Goal: Entertainment & Leisure: Browse casually

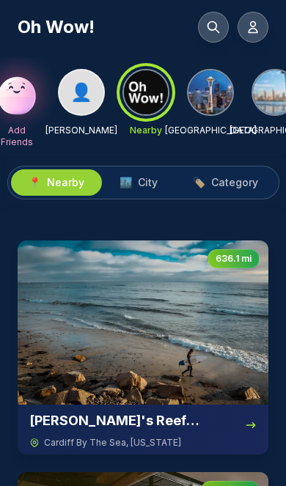
scroll to position [0, 88]
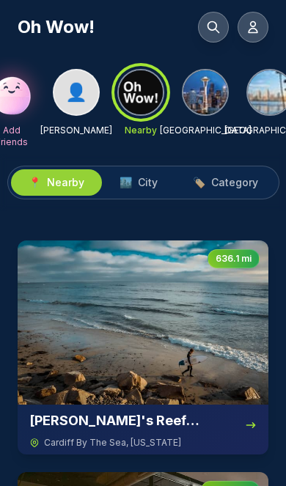
click at [210, 94] on img at bounding box center [205, 92] width 44 height 44
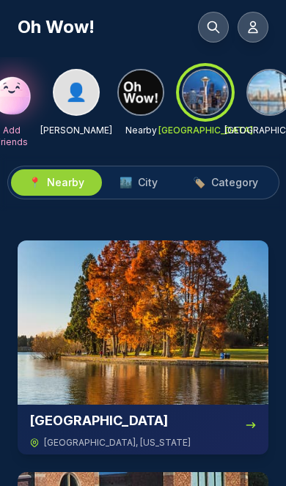
click at [140, 309] on img at bounding box center [143, 323] width 251 height 164
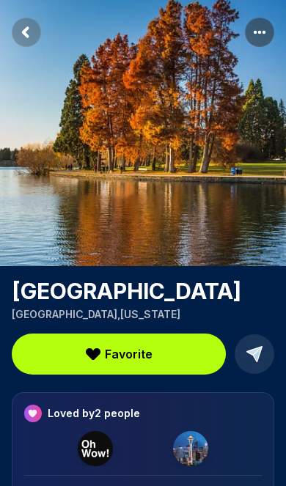
click at [139, 359] on span "Favorite" at bounding box center [129, 354] width 48 height 18
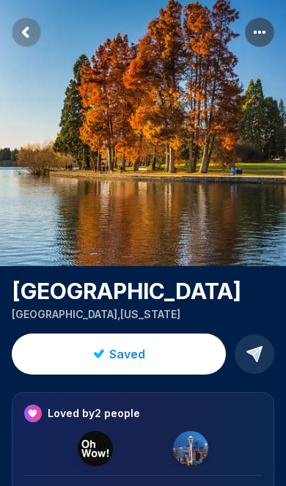
click at [92, 456] on img at bounding box center [95, 448] width 35 height 35
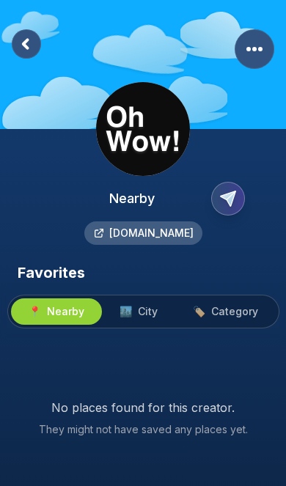
click at [148, 312] on span "City" at bounding box center [148, 311] width 20 height 15
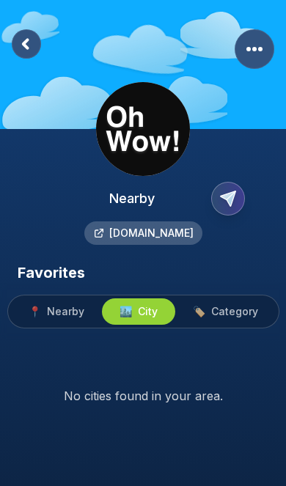
click at [221, 320] on button "🏷️ Category" at bounding box center [225, 311] width 100 height 26
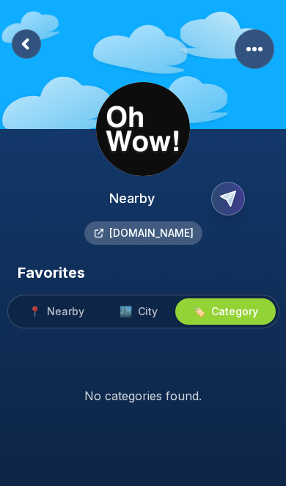
click at [59, 320] on button "📍 Nearby" at bounding box center [56, 311] width 91 height 26
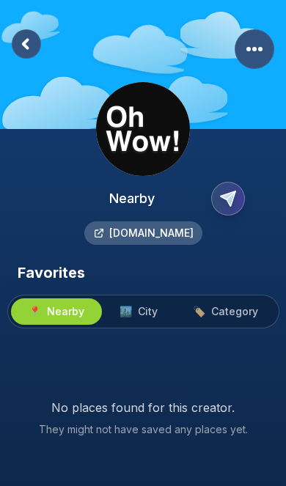
click at [144, 312] on span "City" at bounding box center [148, 311] width 20 height 15
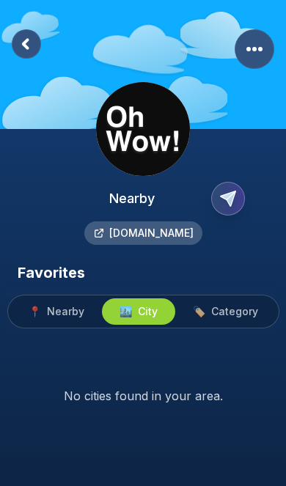
click at [222, 321] on button "🏷️ Category" at bounding box center [225, 311] width 100 height 26
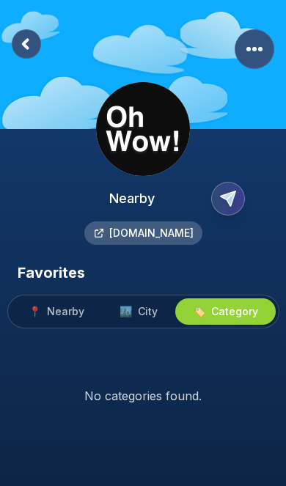
click at [21, 47] on rect at bounding box center [26, 43] width 29 height 29
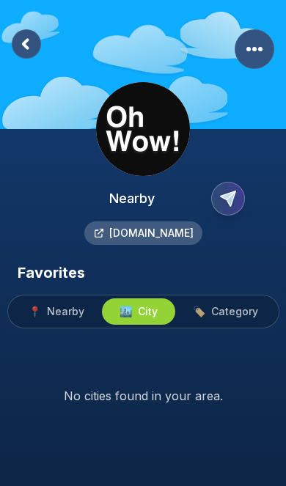
click at [19, 57] on icon at bounding box center [26, 43] width 29 height 29
click at [35, 55] on rect at bounding box center [26, 44] width 29 height 29
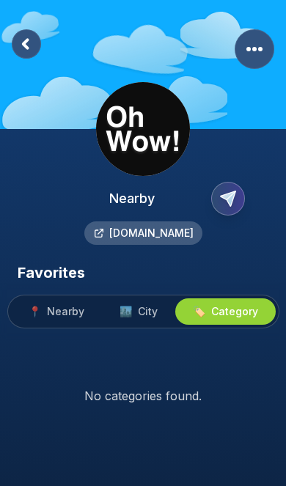
click at [32, 46] on rect at bounding box center [26, 43] width 29 height 29
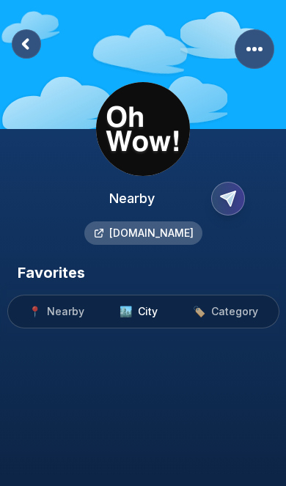
click at [25, 56] on rect at bounding box center [26, 43] width 29 height 29
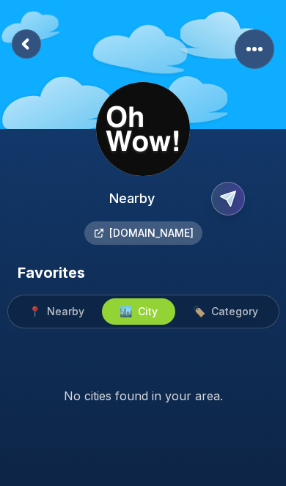
click at [39, 48] on rect at bounding box center [26, 43] width 29 height 29
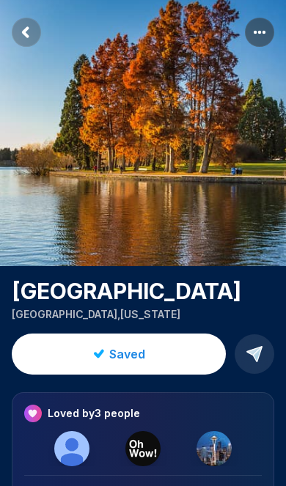
click at [67, 458] on img at bounding box center [71, 448] width 35 height 35
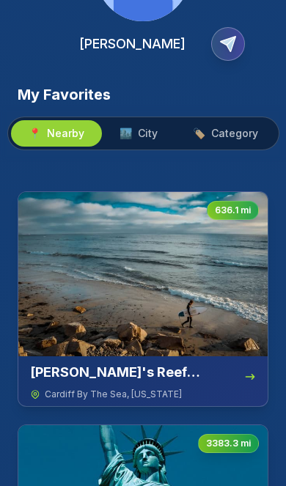
scroll to position [155, 0]
click at [141, 140] on span "City" at bounding box center [148, 133] width 20 height 15
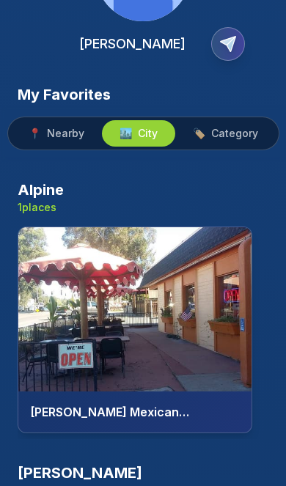
click at [230, 140] on span "Category" at bounding box center [234, 133] width 47 height 15
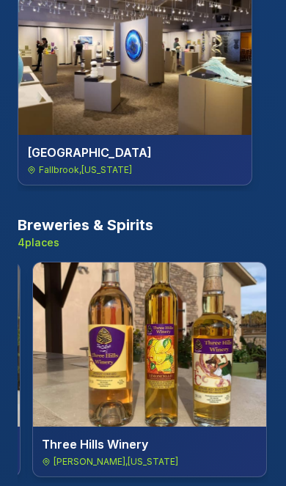
scroll to position [0, 257]
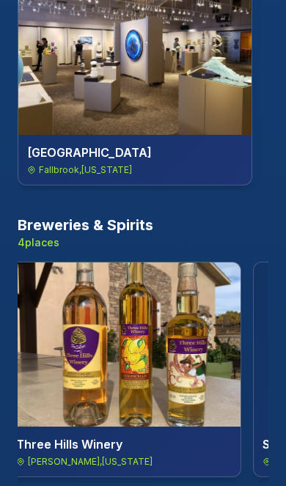
click at [138, 342] on img at bounding box center [123, 344] width 233 height 164
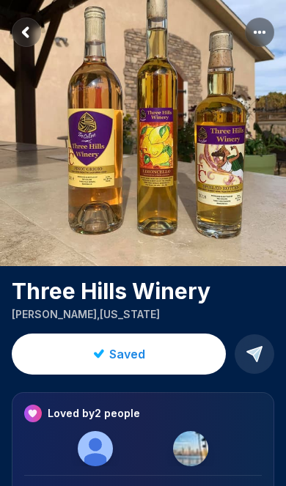
click at [151, 349] on button "Saved" at bounding box center [119, 354] width 214 height 41
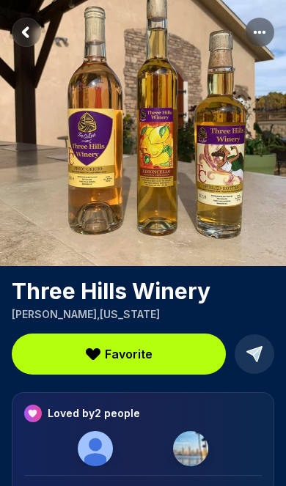
click at [32, 37] on rect "Return to previous page" at bounding box center [26, 32] width 29 height 29
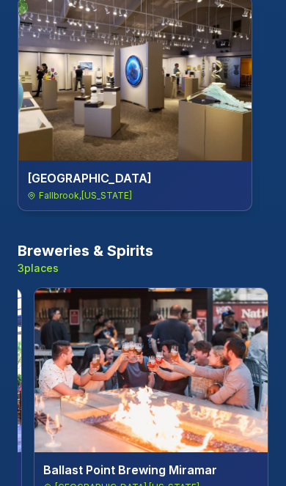
click at [40, 277] on div "Breweries & Spirits 3 places [GEOGRAPHIC_DATA] Vineyard [GEOGRAPHIC_DATA] , [US…" at bounding box center [143, 375] width 251 height 268
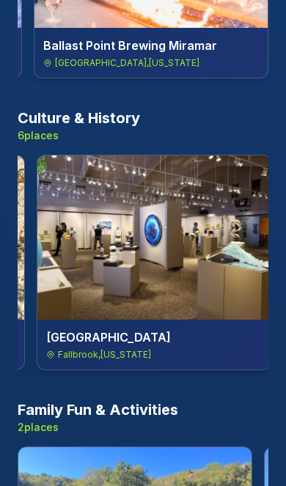
scroll to position [0, 232]
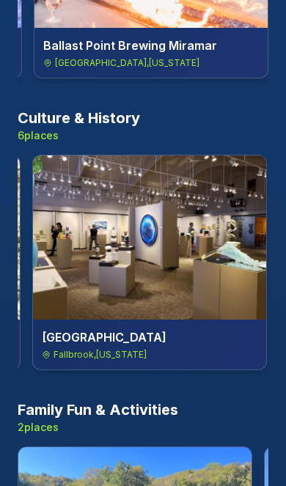
click at [153, 246] on img at bounding box center [149, 237] width 233 height 164
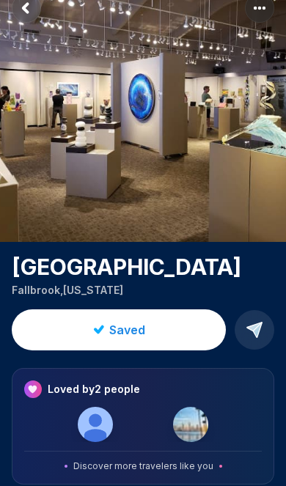
click at [103, 334] on icon at bounding box center [99, 330] width 12 height 12
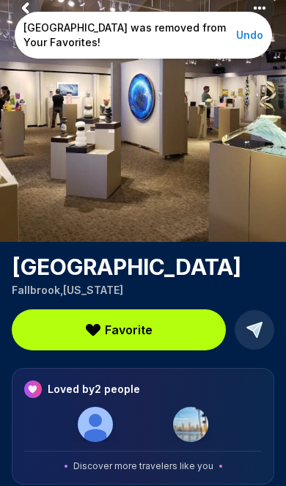
click at [38, 14] on div "[GEOGRAPHIC_DATA] was removed from Your Favorites! Undo" at bounding box center [143, 35] width 257 height 47
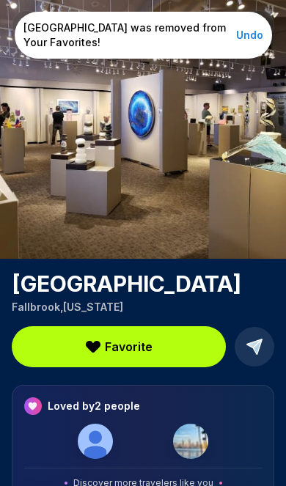
scroll to position [0, 0]
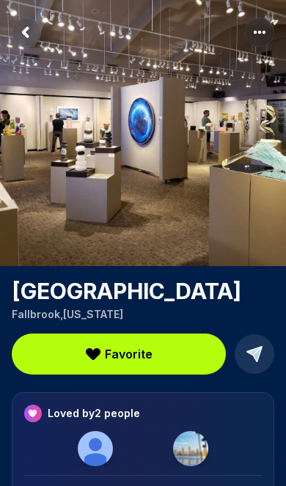
click at [25, 29] on rect "Return to previous page" at bounding box center [26, 32] width 29 height 29
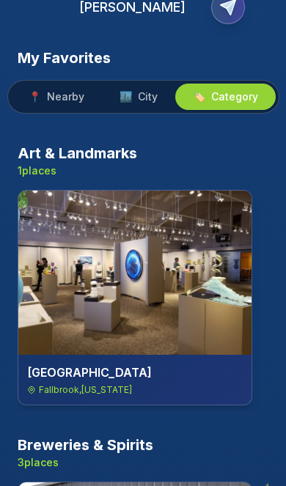
scroll to position [191, 0]
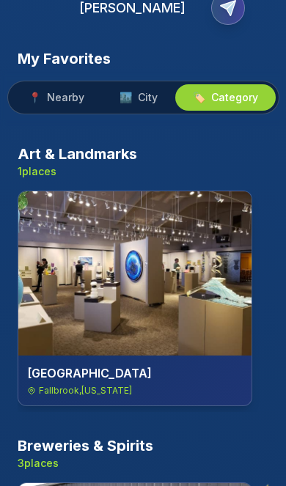
click at [144, 92] on span "City" at bounding box center [148, 97] width 20 height 15
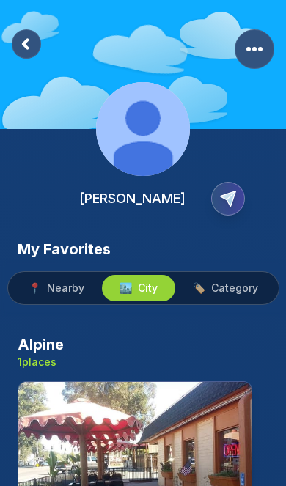
click at [31, 40] on rect at bounding box center [26, 43] width 29 height 29
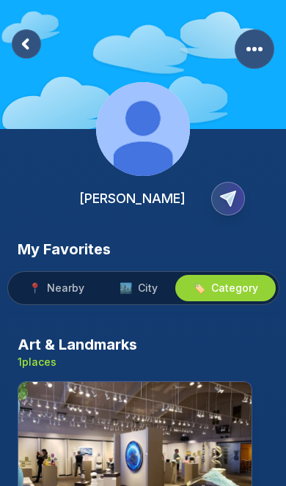
click at [28, 40] on icon at bounding box center [25, 44] width 4 height 8
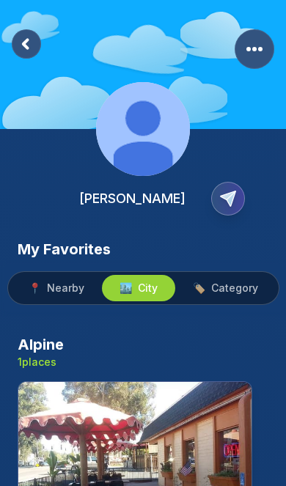
click at [15, 42] on rect at bounding box center [26, 43] width 29 height 29
click at [23, 47] on rect at bounding box center [26, 43] width 29 height 29
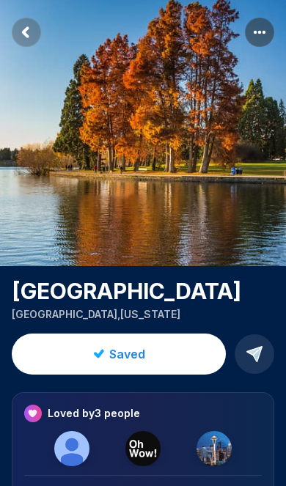
click at [29, 45] on rect "Return to previous page" at bounding box center [26, 32] width 29 height 29
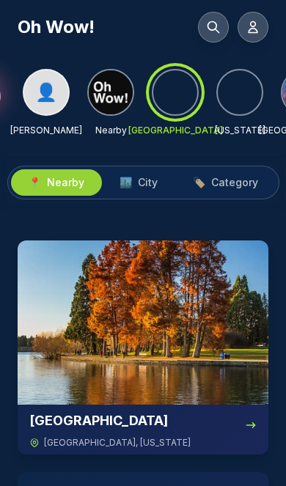
scroll to position [0, 123]
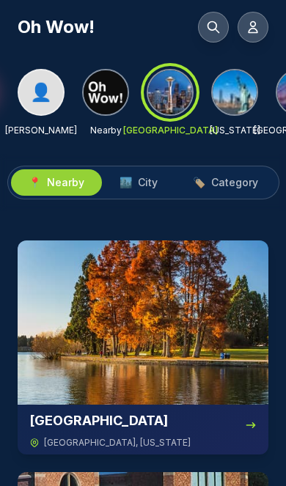
click at [226, 184] on span "Category" at bounding box center [234, 182] width 47 height 15
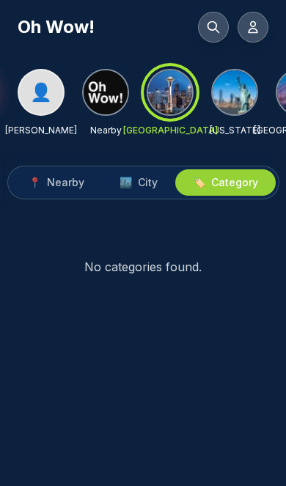
click at [139, 194] on button "🏙️ City" at bounding box center [138, 182] width 73 height 26
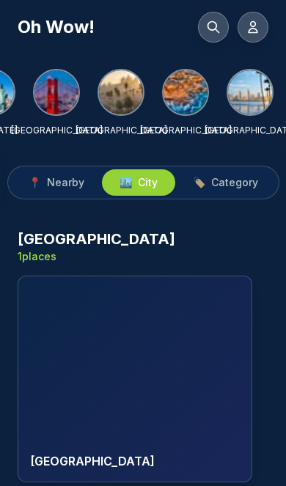
scroll to position [0, 365]
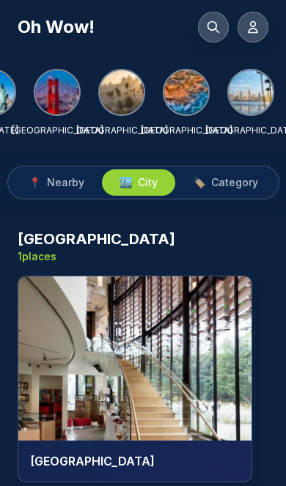
click at [256, 95] on img at bounding box center [251, 92] width 44 height 44
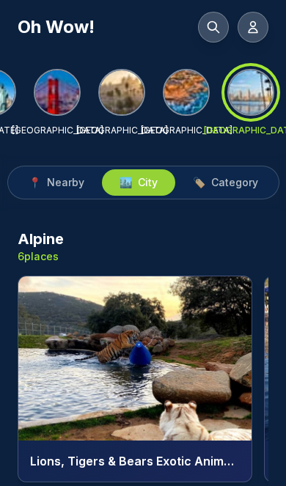
click at [242, 194] on button "🏷️ Category" at bounding box center [225, 182] width 100 height 26
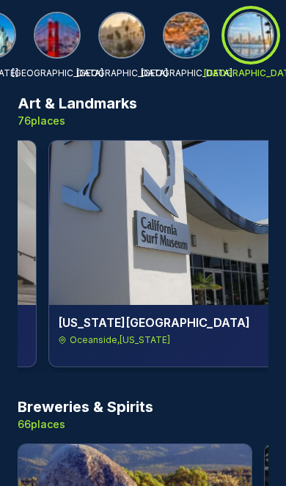
scroll to position [0, 3673]
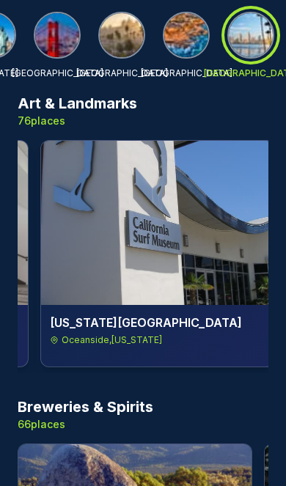
click at [137, 232] on img at bounding box center [157, 223] width 233 height 164
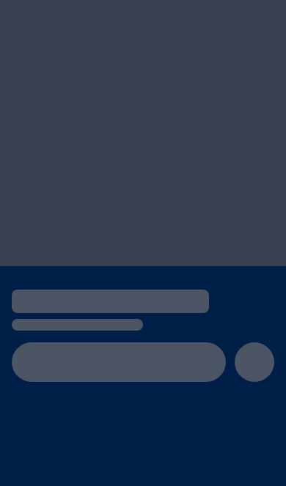
scroll to position [24, 0]
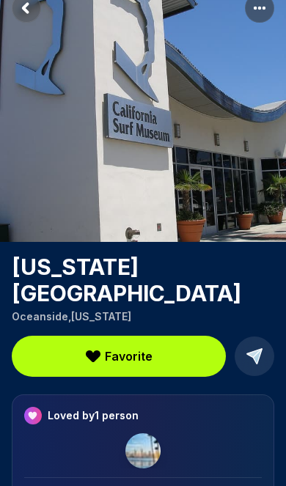
click at [106, 341] on button "Favorite" at bounding box center [119, 356] width 214 height 41
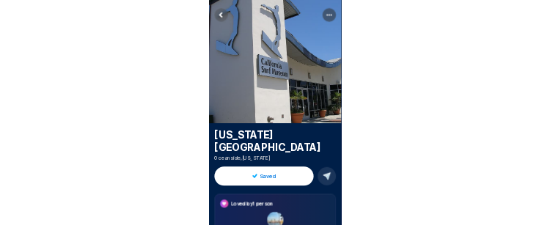
scroll to position [161, 0]
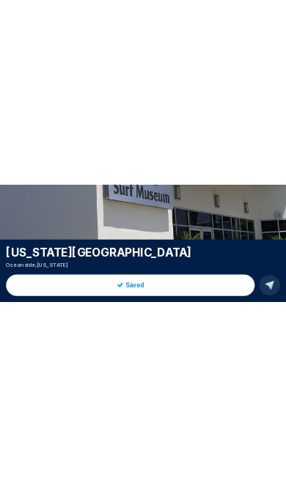
scroll to position [0, 0]
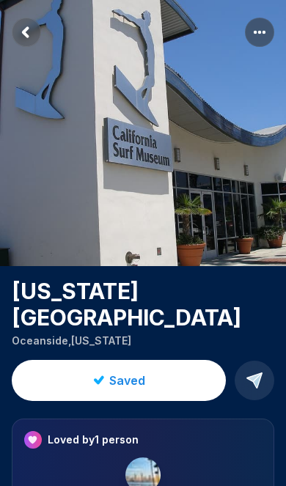
click at [33, 35] on rect "Return to previous page" at bounding box center [26, 32] width 29 height 29
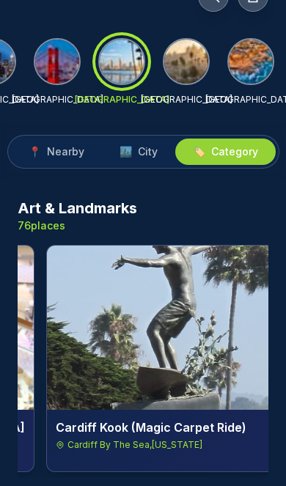
scroll to position [0, 5885]
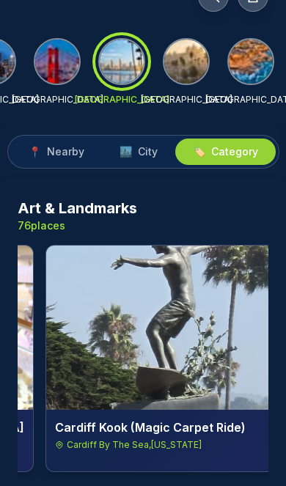
click at [169, 307] on img at bounding box center [162, 328] width 233 height 164
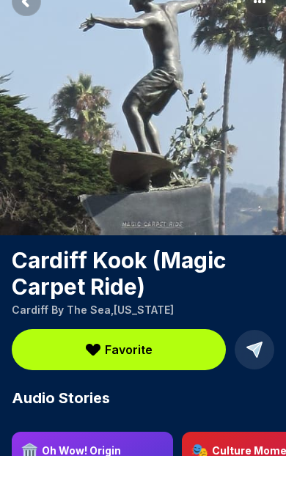
scroll to position [31, 0]
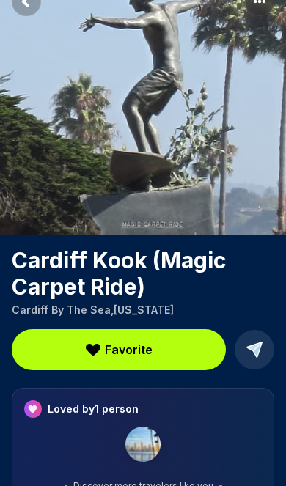
click at [133, 345] on span "Favorite" at bounding box center [129, 350] width 48 height 18
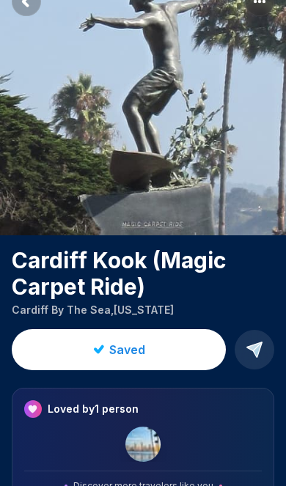
scroll to position [0, 0]
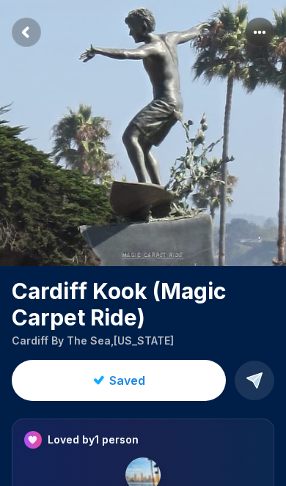
click at [29, 25] on rect "Return to previous page" at bounding box center [26, 32] width 29 height 29
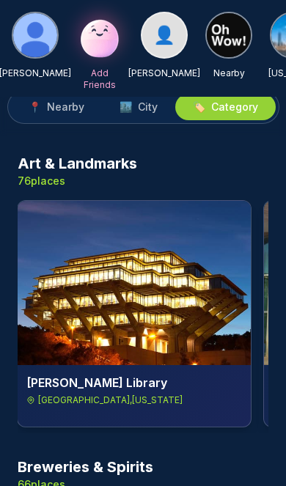
scroll to position [0, 7867]
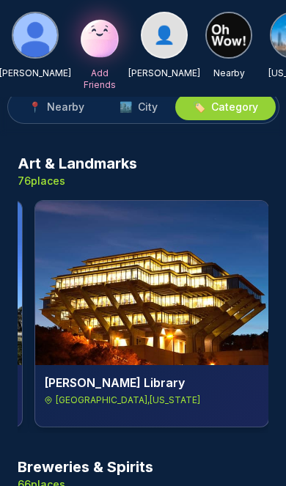
click at [169, 286] on img at bounding box center [151, 283] width 233 height 164
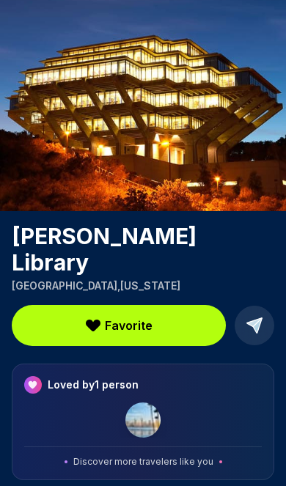
click at [152, 305] on button "Favorite" at bounding box center [119, 325] width 214 height 41
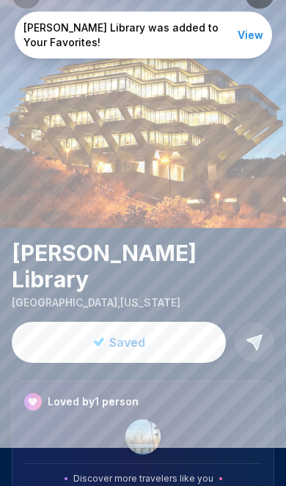
scroll to position [0, 0]
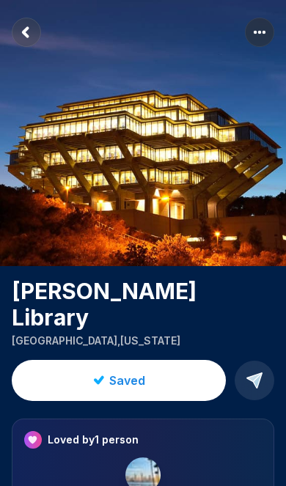
click at [27, 26] on rect "Return to previous page" at bounding box center [26, 32] width 29 height 29
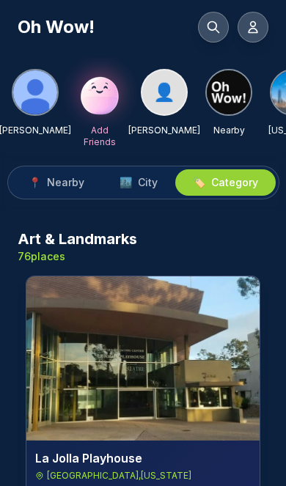
scroll to position [0, 8124]
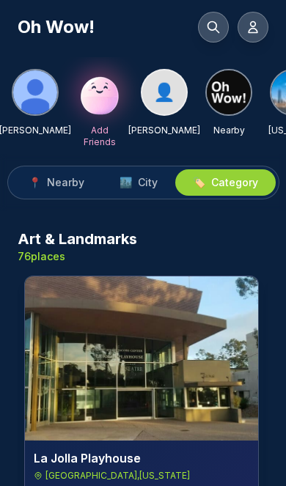
click at [148, 341] on img at bounding box center [141, 358] width 233 height 164
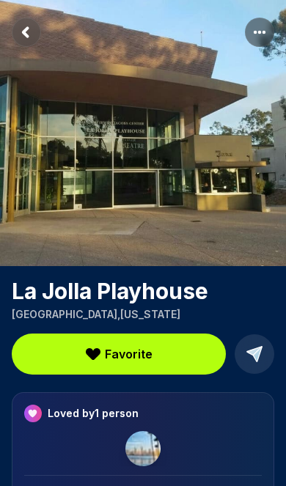
click at [139, 352] on span "Favorite" at bounding box center [129, 354] width 48 height 18
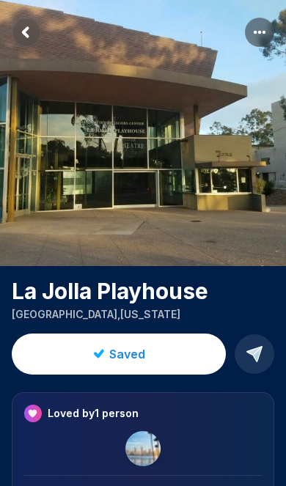
click at [31, 26] on rect "Return to previous page" at bounding box center [26, 32] width 29 height 29
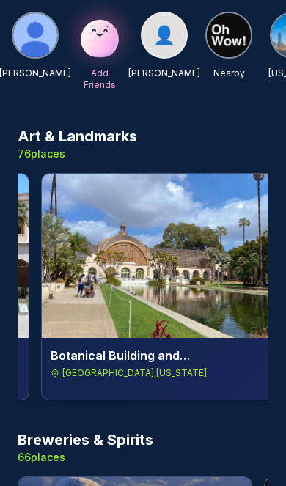
scroll to position [0, 10571]
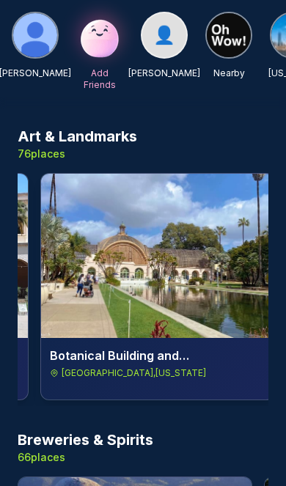
click at [207, 291] on img at bounding box center [157, 256] width 233 height 164
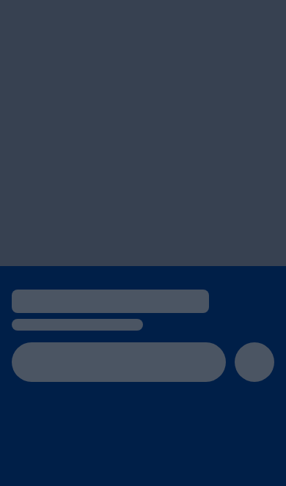
scroll to position [24, 0]
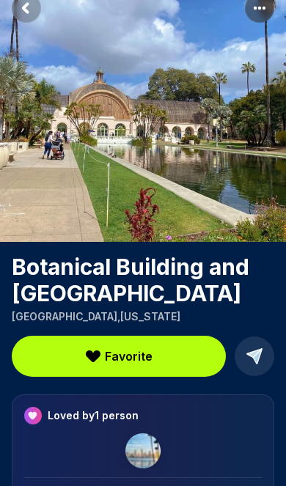
click at [127, 359] on span "Favorite" at bounding box center [129, 357] width 48 height 18
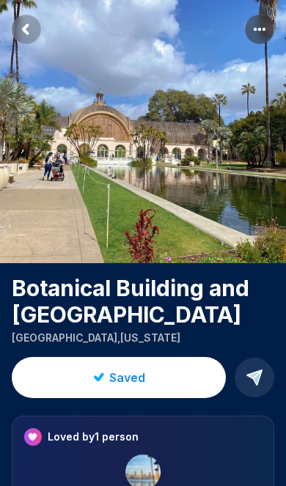
scroll to position [0, 0]
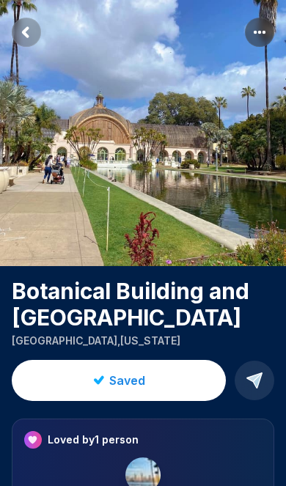
click at [23, 31] on rect "Return to previous page" at bounding box center [26, 32] width 29 height 29
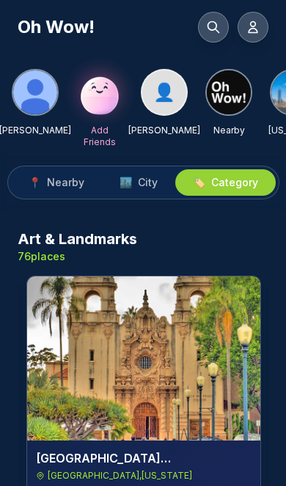
scroll to position [0, 12315]
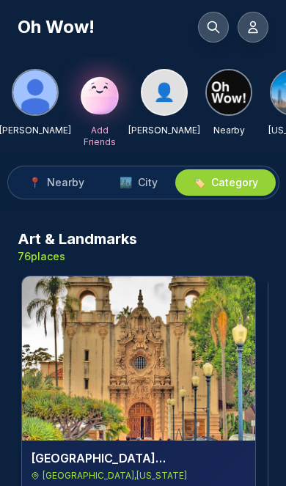
click at [181, 334] on img at bounding box center [138, 358] width 233 height 164
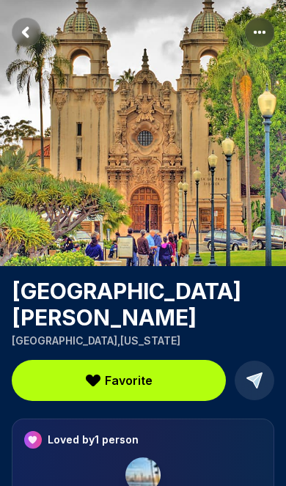
click at [144, 372] on span "Favorite" at bounding box center [129, 381] width 48 height 18
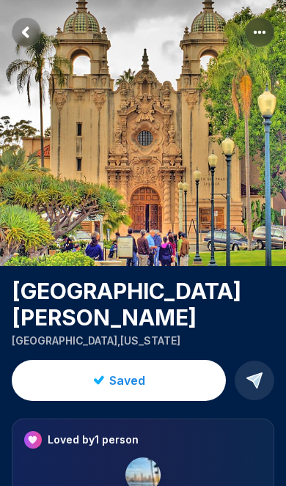
click at [28, 25] on rect "Return to previous page" at bounding box center [26, 32] width 29 height 29
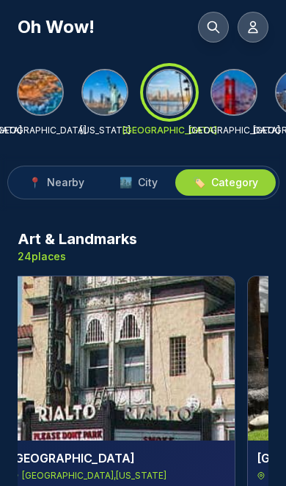
scroll to position [0, 320]
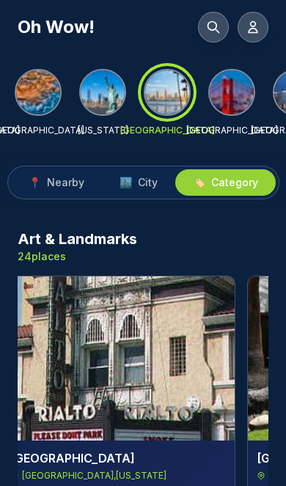
click at [169, 106] on div at bounding box center [167, 92] width 53 height 53
click at [246, 92] on img at bounding box center [232, 92] width 44 height 44
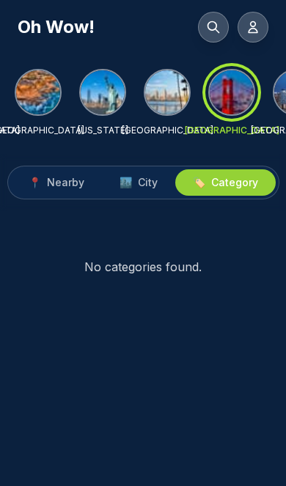
click at [183, 88] on img at bounding box center [167, 92] width 44 height 44
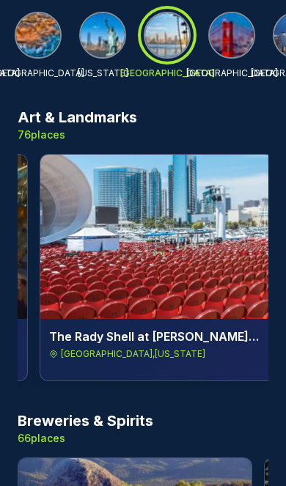
scroll to position [0, 17223]
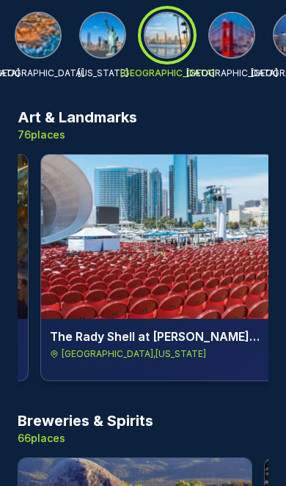
click at [180, 232] on img at bounding box center [157, 237] width 233 height 164
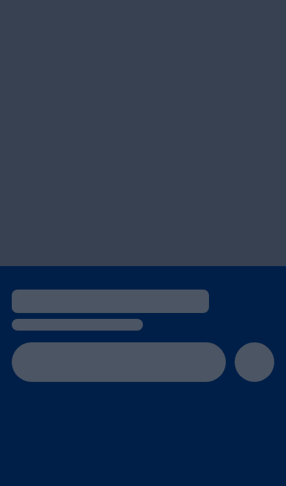
scroll to position [24, 0]
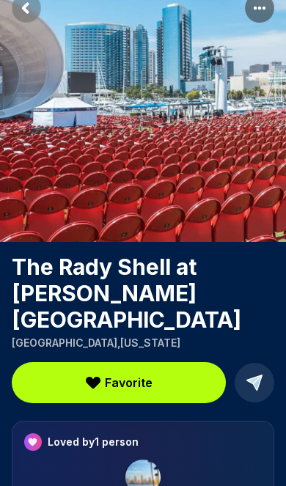
click at [122, 374] on span "Favorite" at bounding box center [129, 383] width 48 height 18
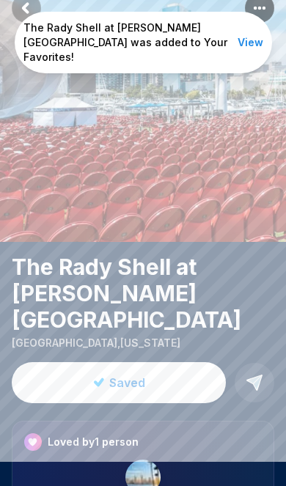
scroll to position [0, 0]
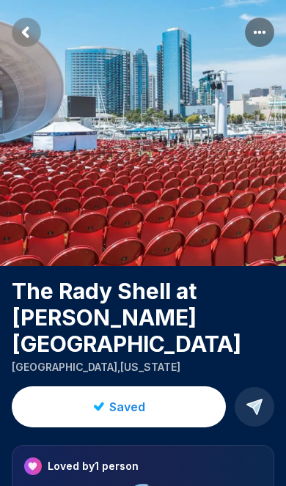
click at [32, 23] on rect "Return to previous page" at bounding box center [26, 32] width 29 height 29
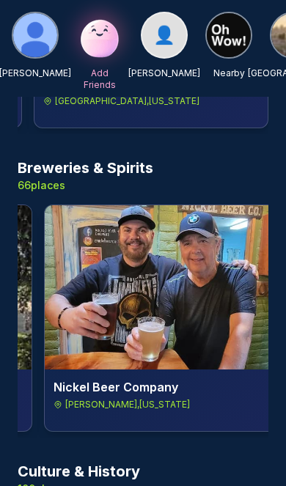
scroll to position [0, 471]
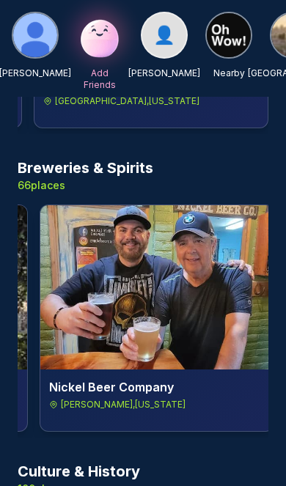
click at [172, 280] on img at bounding box center [156, 287] width 233 height 164
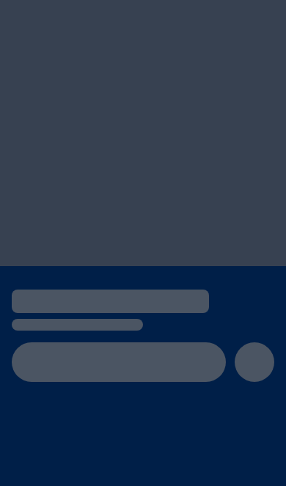
scroll to position [24, 0]
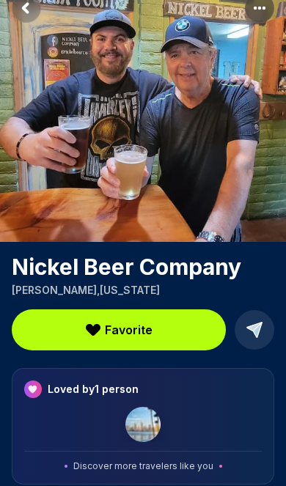
click at [125, 329] on span "Favorite" at bounding box center [129, 330] width 48 height 18
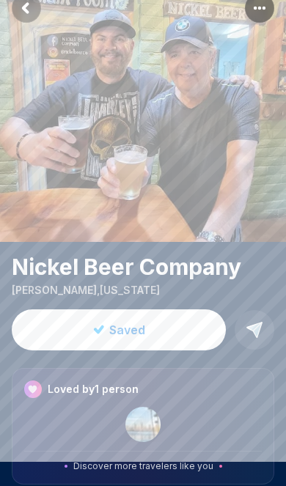
scroll to position [0, 0]
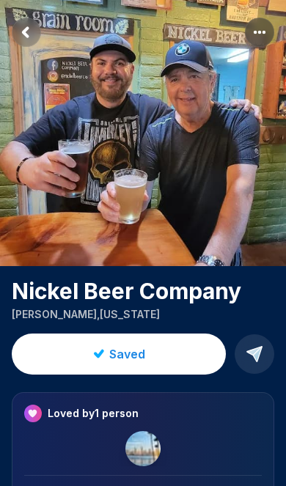
click at [28, 29] on icon "Return to previous page" at bounding box center [25, 32] width 4 height 8
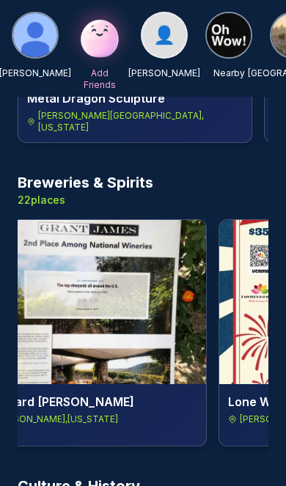
scroll to position [0, 1947]
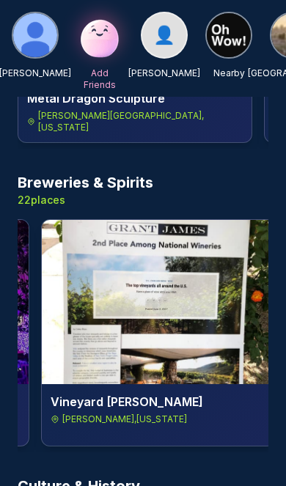
click at [175, 290] on img at bounding box center [158, 302] width 233 height 164
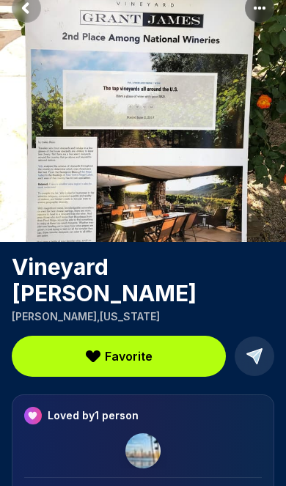
click at [143, 348] on span "Favorite" at bounding box center [129, 357] width 48 height 18
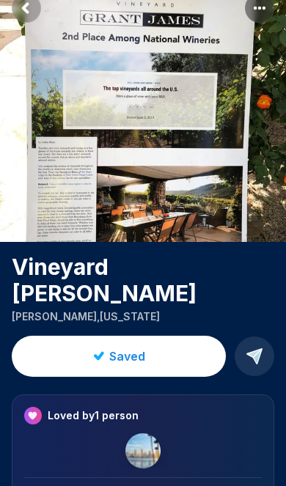
click at [21, 14] on rect "Return to previous page" at bounding box center [26, 7] width 29 height 29
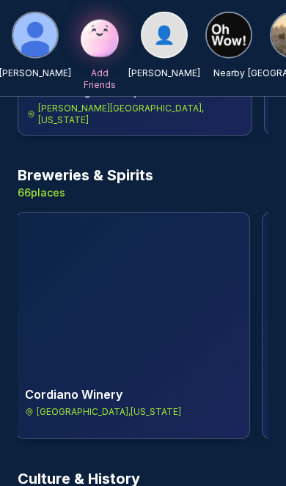
scroll to position [0, 3455]
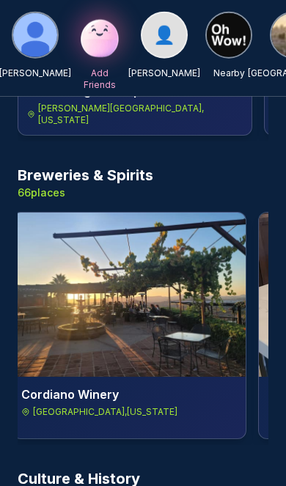
click at [155, 271] on img at bounding box center [128, 295] width 233 height 164
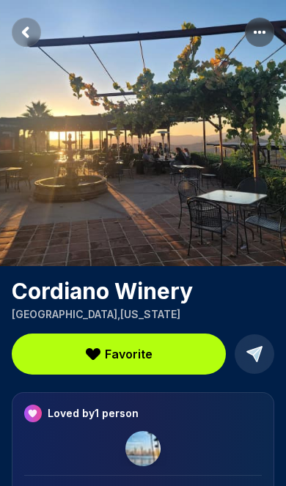
click at [133, 350] on span "Favorite" at bounding box center [129, 354] width 48 height 18
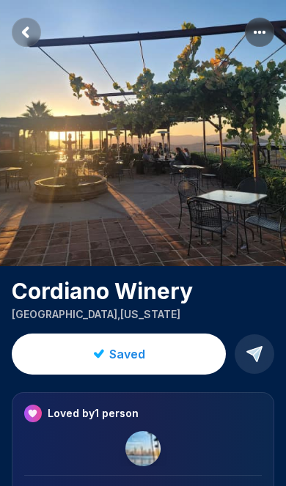
click at [28, 28] on icon "Return to previous page" at bounding box center [25, 32] width 4 height 8
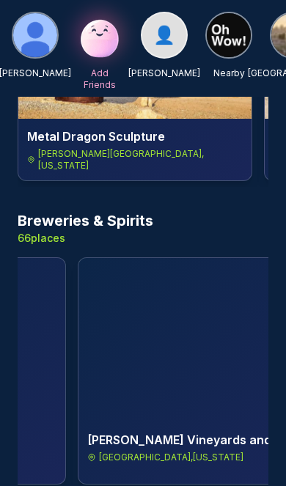
scroll to position [0, 4167]
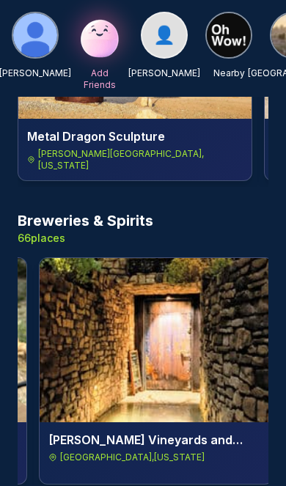
click at [158, 320] on img at bounding box center [156, 340] width 233 height 164
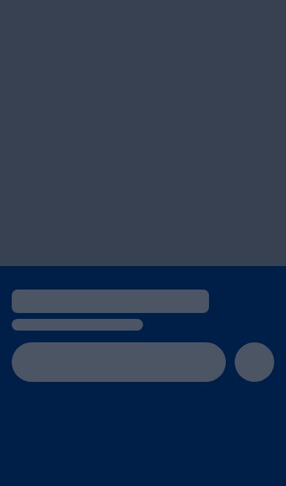
scroll to position [24, 0]
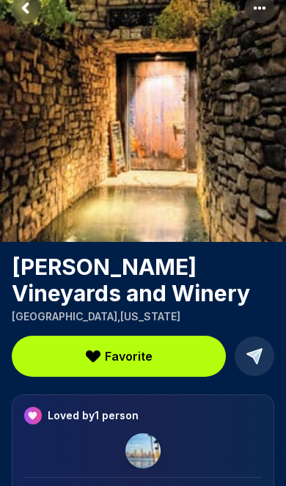
click at [133, 365] on button "Favorite" at bounding box center [119, 356] width 214 height 41
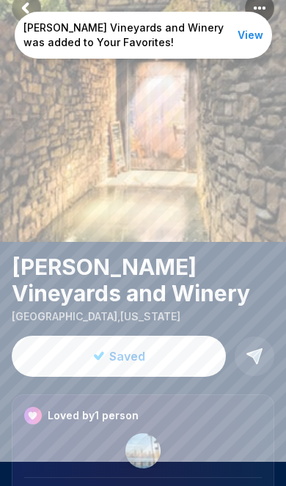
scroll to position [0, 0]
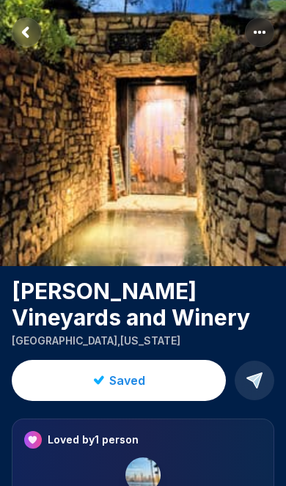
click at [26, 29] on icon "Return to previous page" at bounding box center [25, 32] width 4 height 8
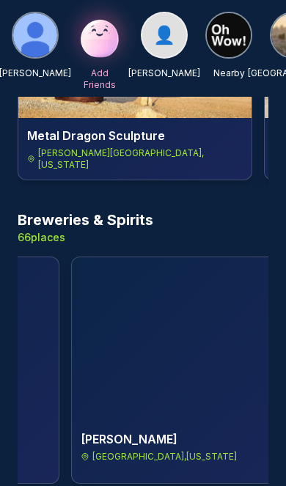
scroll to position [0, 4877]
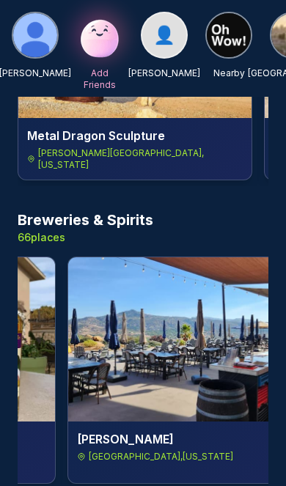
click at [176, 318] on img at bounding box center [184, 339] width 233 height 164
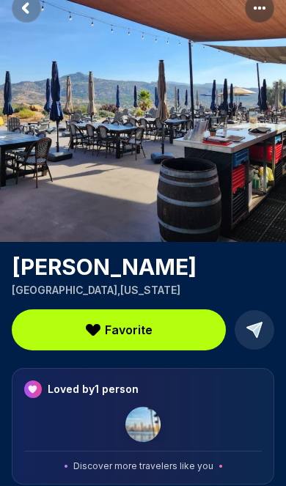
click at [141, 330] on span "Favorite" at bounding box center [129, 330] width 48 height 18
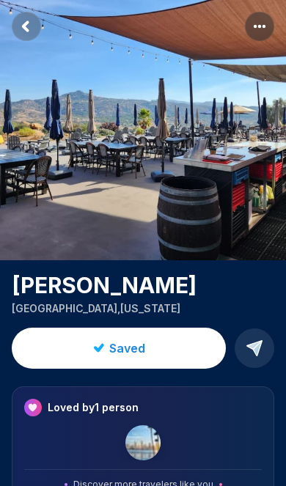
scroll to position [0, 0]
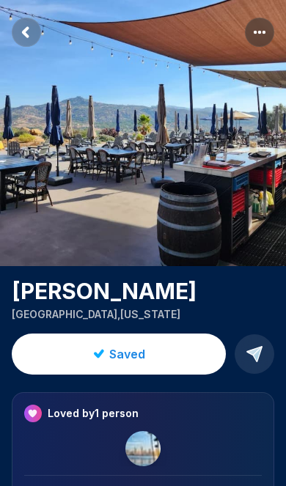
click at [27, 34] on rect "Return to previous page" at bounding box center [26, 32] width 29 height 29
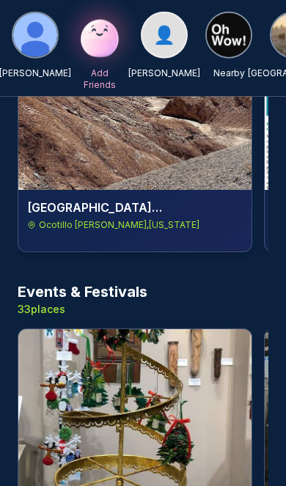
scroll to position [839, 0]
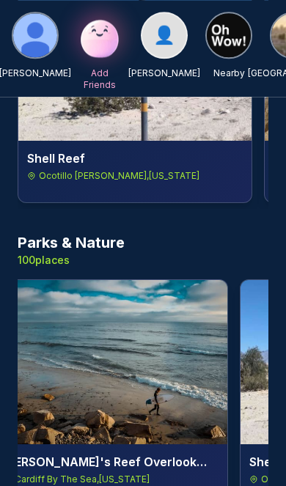
scroll to position [2089, 0]
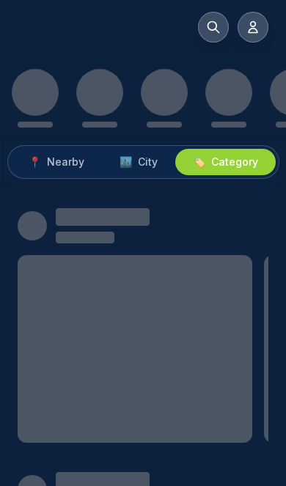
scroll to position [86, 0]
